Goal: Task Accomplishment & Management: Use online tool/utility

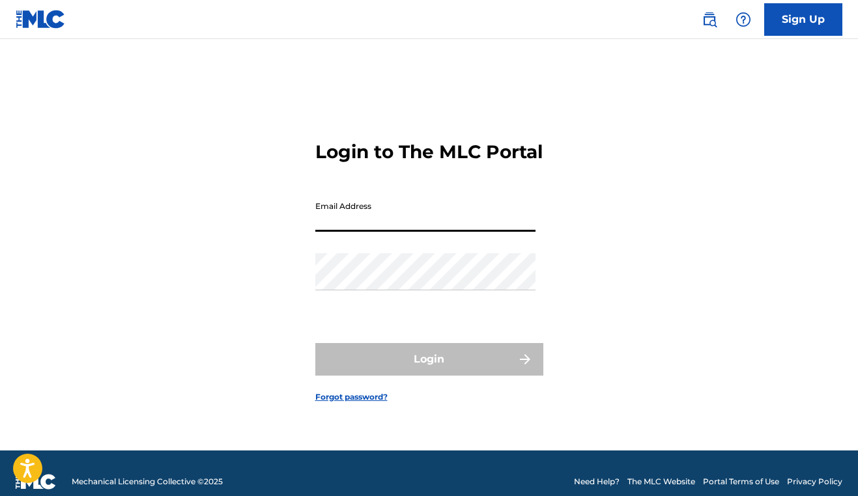
type input "[EMAIL_ADDRESS][DOMAIN_NAME]"
click at [429, 371] on button "Login" at bounding box center [429, 359] width 228 height 33
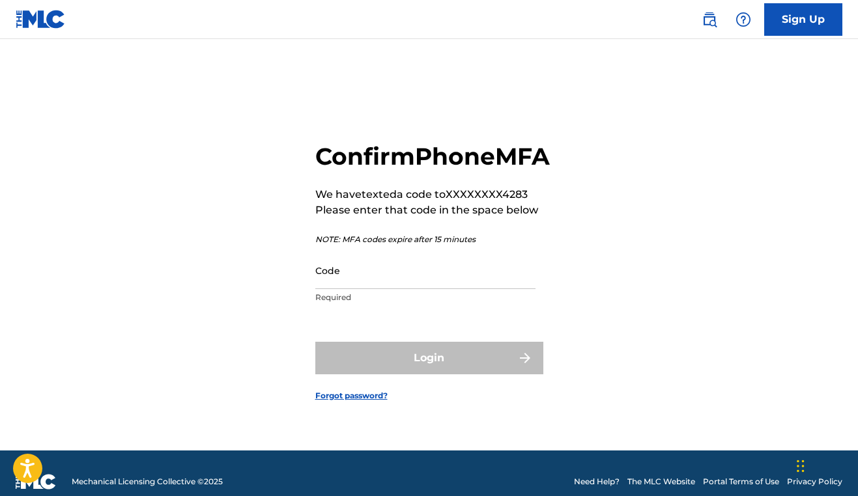
click at [369, 282] on input "Code" at bounding box center [425, 270] width 220 height 37
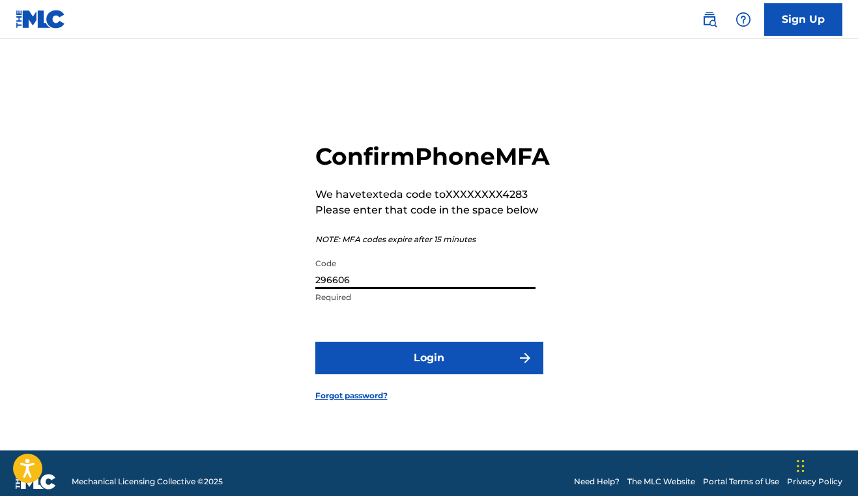
type input "296606"
click at [429, 373] on button "Login" at bounding box center [429, 358] width 228 height 33
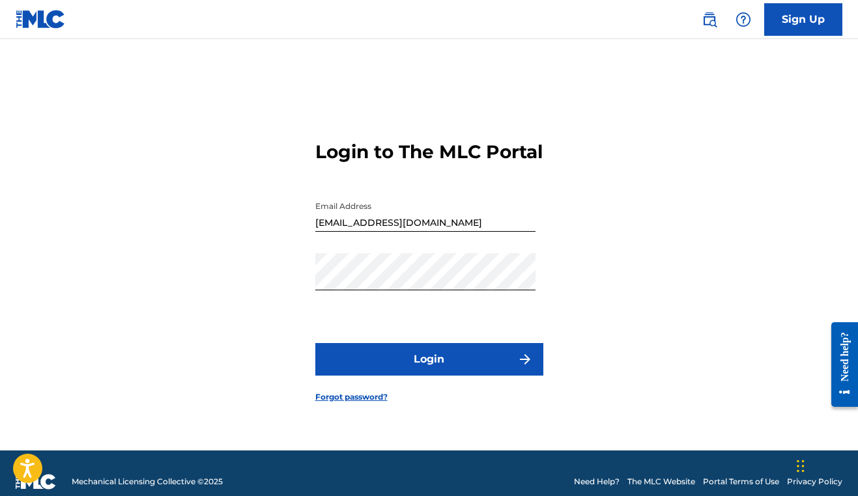
click at [441, 359] on button "Login" at bounding box center [429, 359] width 228 height 33
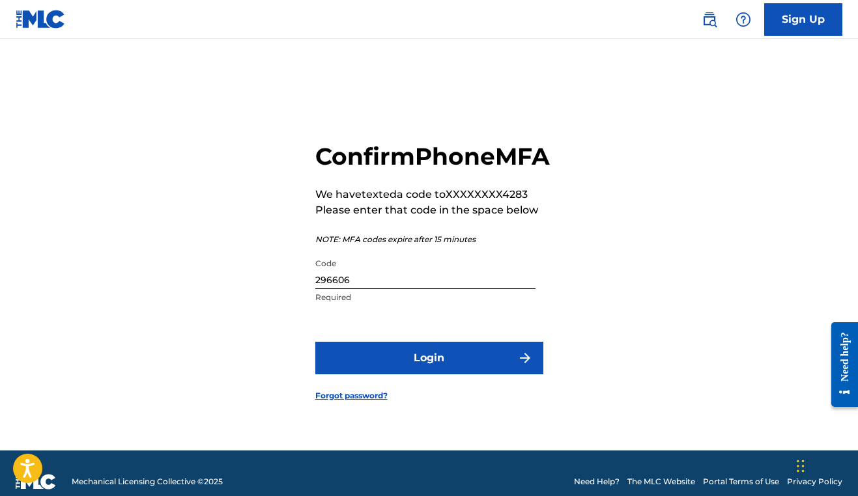
click at [457, 287] on input "296606" at bounding box center [425, 270] width 220 height 37
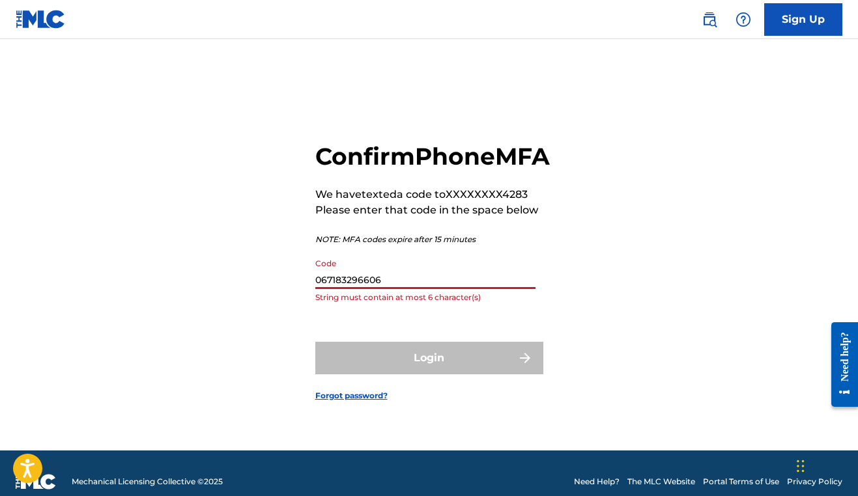
click at [444, 289] on input "067183296606" at bounding box center [425, 270] width 220 height 37
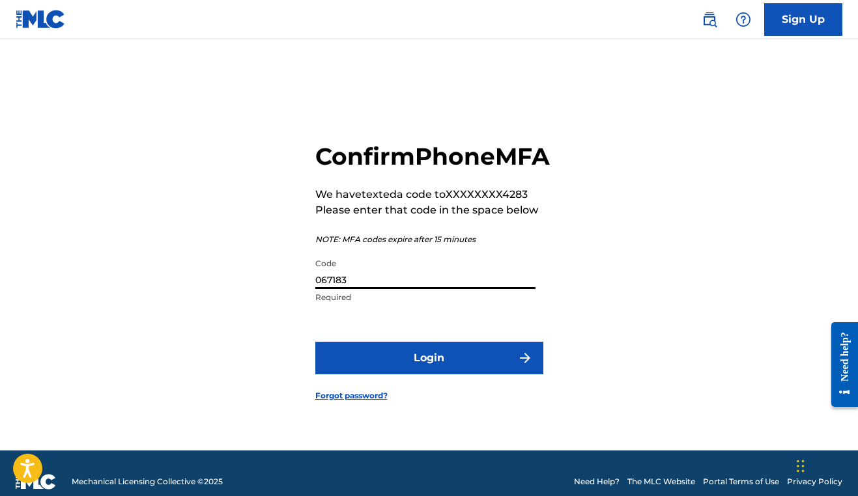
type input "067183"
click at [429, 373] on button "Login" at bounding box center [429, 358] width 228 height 33
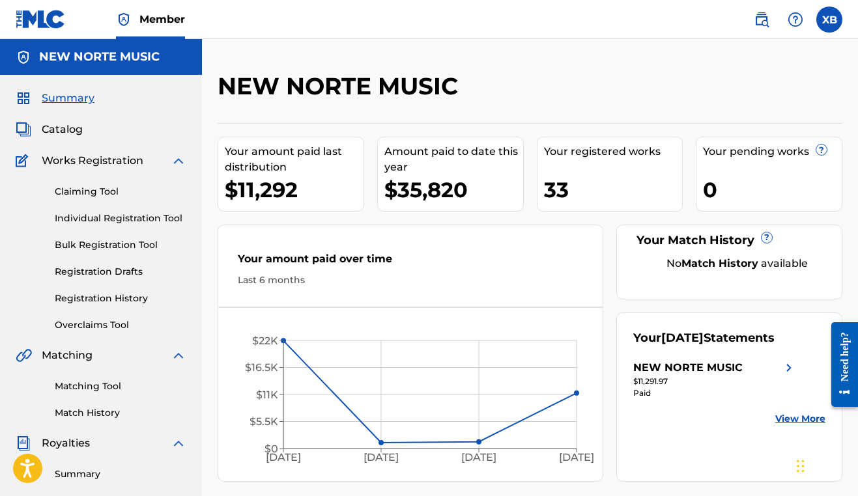
click at [90, 198] on link "Claiming Tool" at bounding box center [121, 192] width 132 height 14
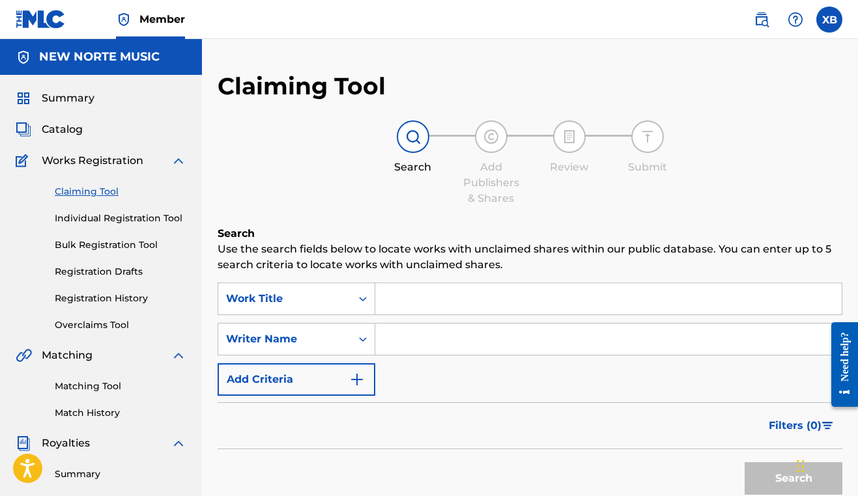
click at [399, 295] on input "Search Form" at bounding box center [608, 298] width 466 height 31
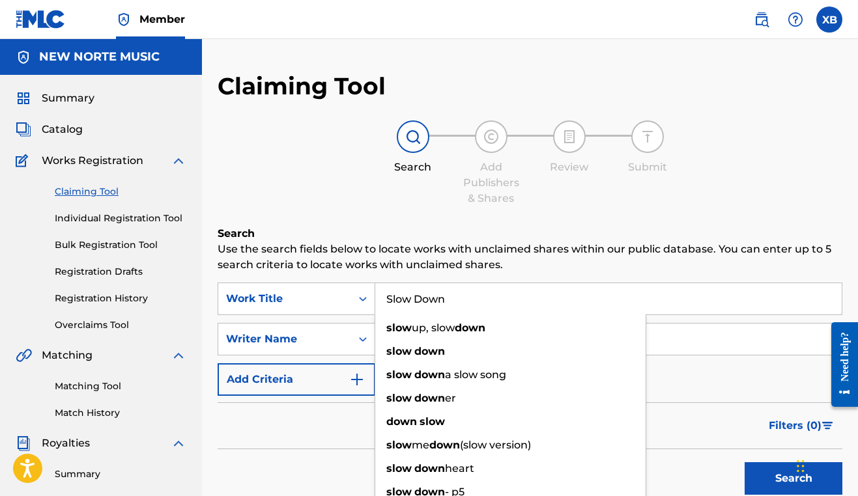
type input "Slow Down"
click at [692, 338] on input "Search Form" at bounding box center [608, 339] width 466 height 31
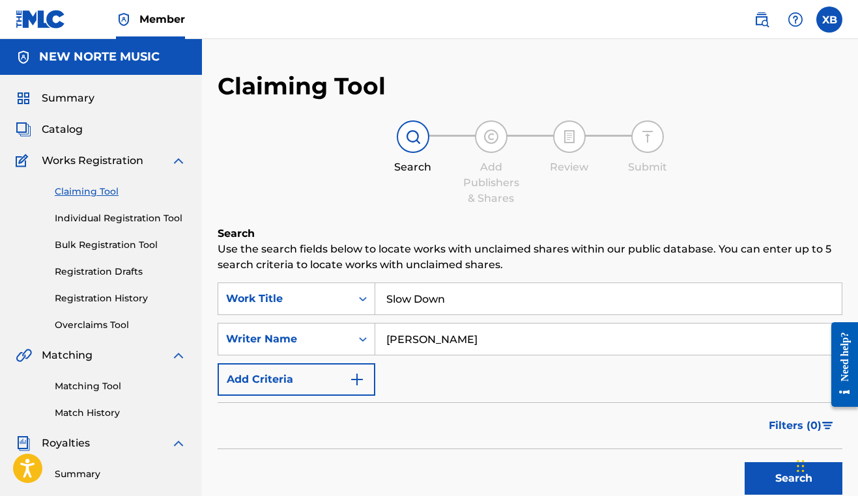
type input "[PERSON_NAME]"
click at [793, 479] on button "Search" at bounding box center [794, 478] width 98 height 33
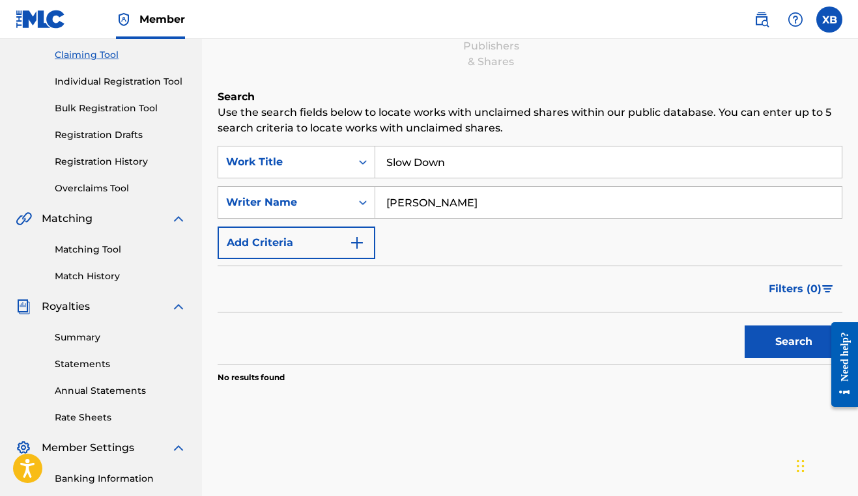
scroll to position [46, 0]
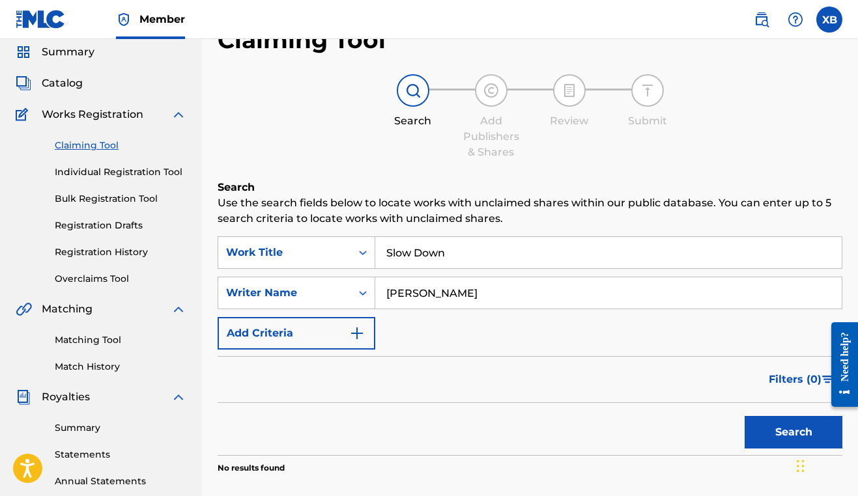
click at [90, 175] on link "Individual Registration Tool" at bounding box center [121, 172] width 132 height 14
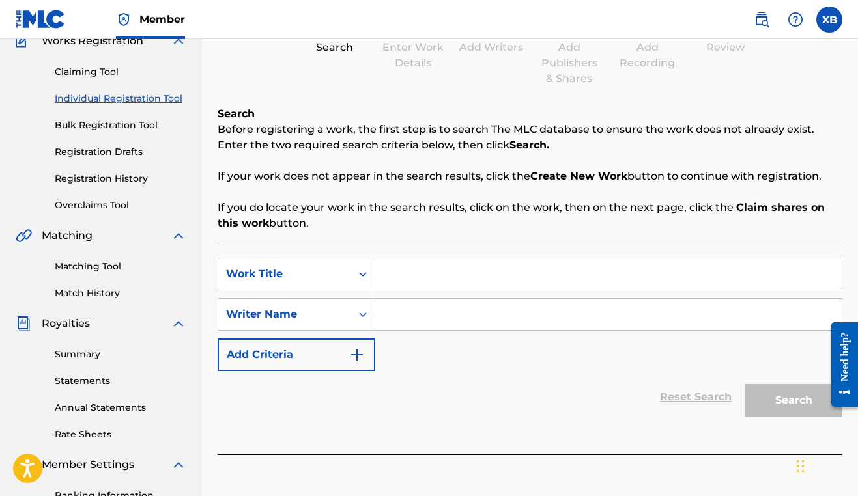
scroll to position [167, 0]
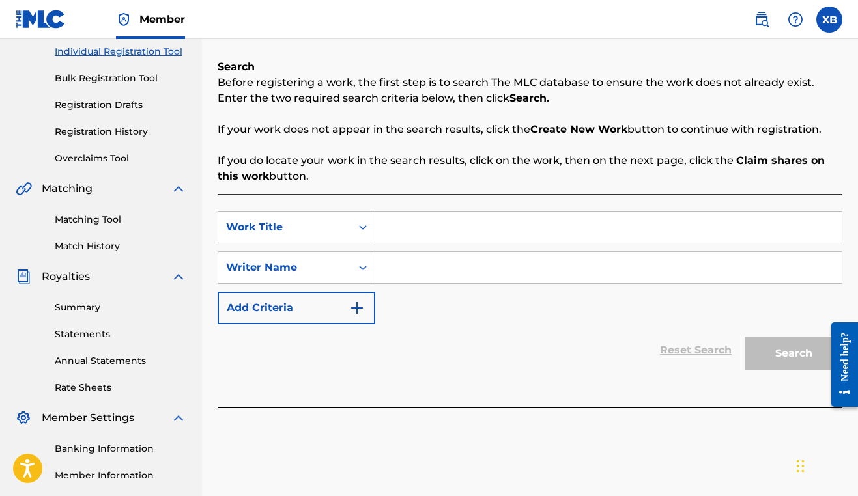
click at [427, 235] on input "Search Form" at bounding box center [608, 227] width 466 height 31
type input "Slow Down"
click at [446, 272] on input "Search Form" at bounding box center [608, 267] width 466 height 31
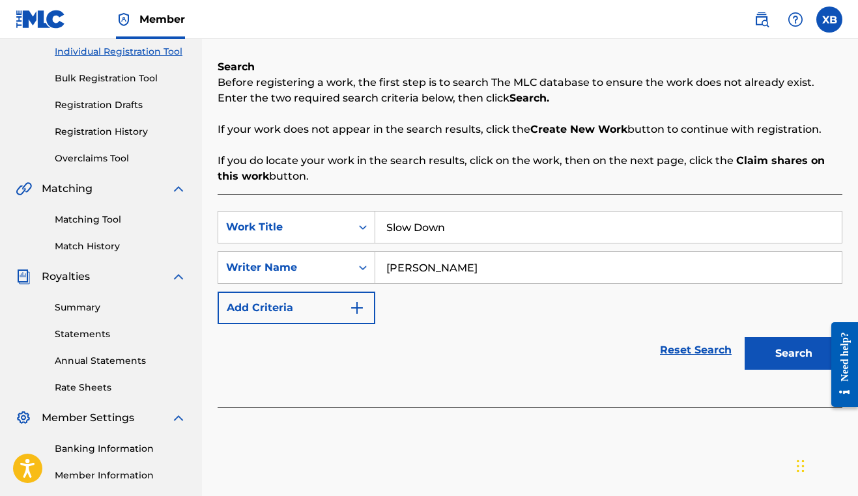
type input "[PERSON_NAME]"
click at [799, 341] on button "Search" at bounding box center [794, 353] width 98 height 33
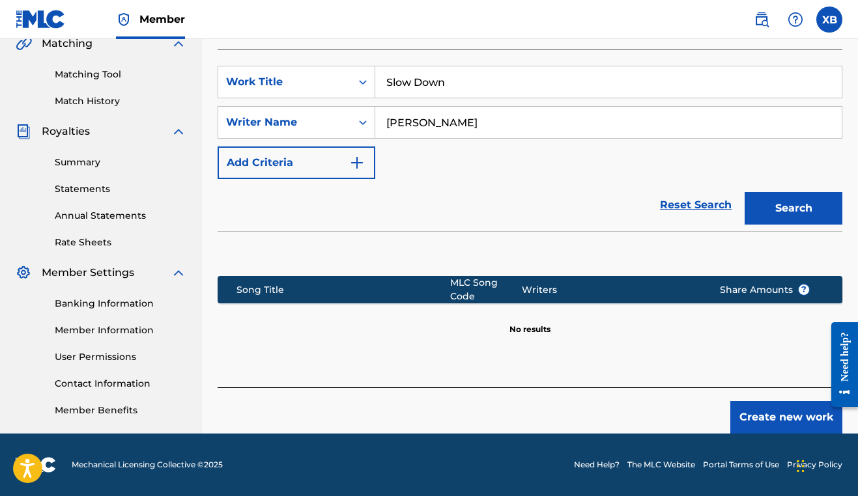
scroll to position [312, 0]
click at [782, 420] on button "Create new work" at bounding box center [786, 417] width 112 height 33
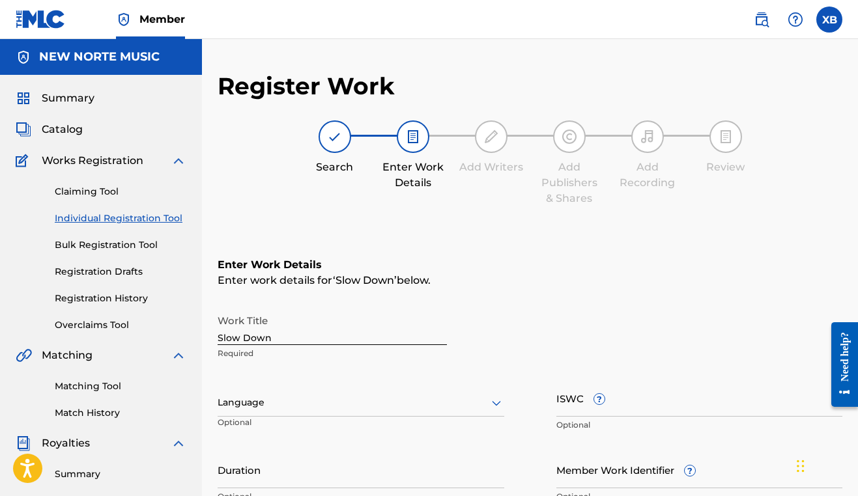
scroll to position [0, 0]
